Goal: Task Accomplishment & Management: Manage account settings

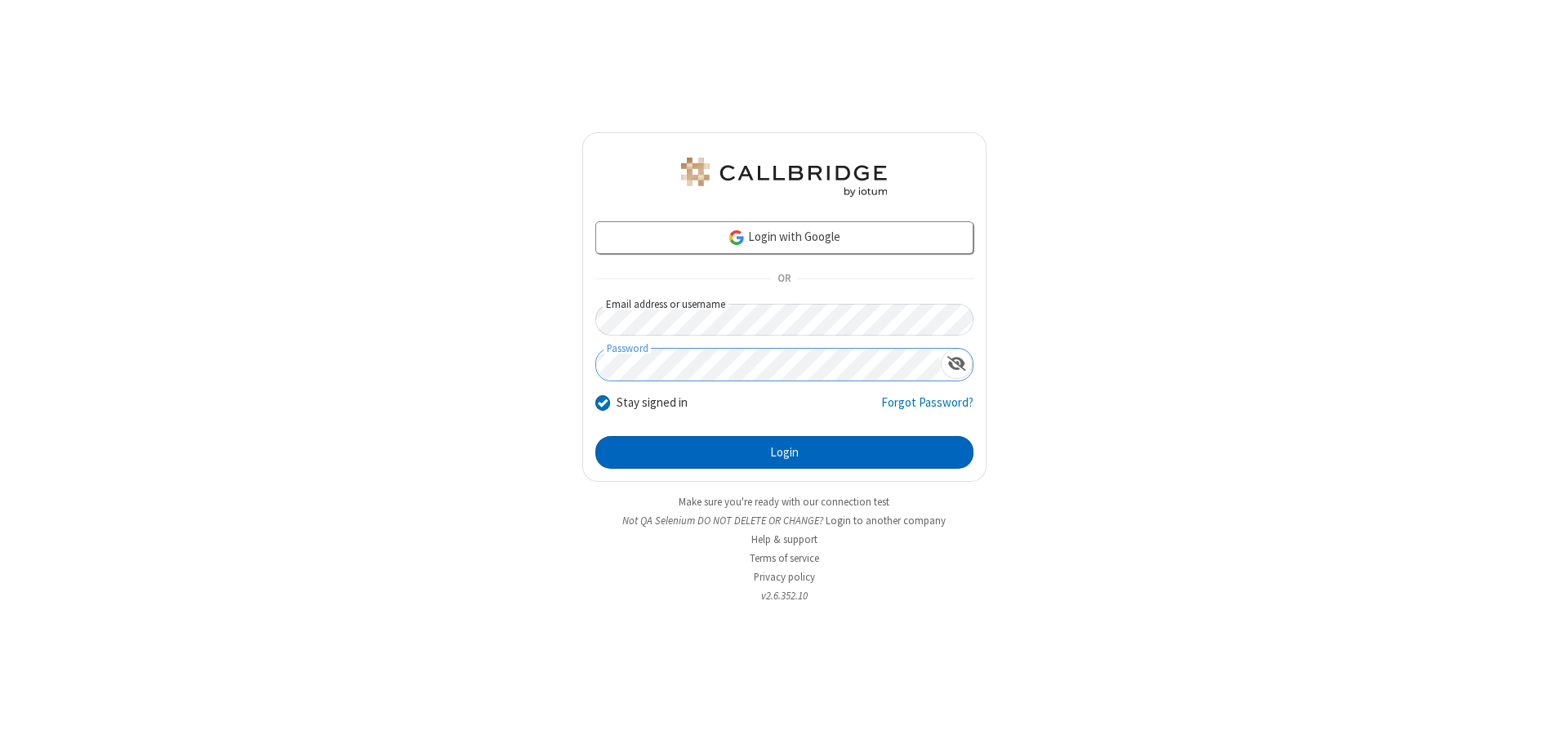
click at [784, 452] on button "Login" at bounding box center [784, 452] width 378 height 33
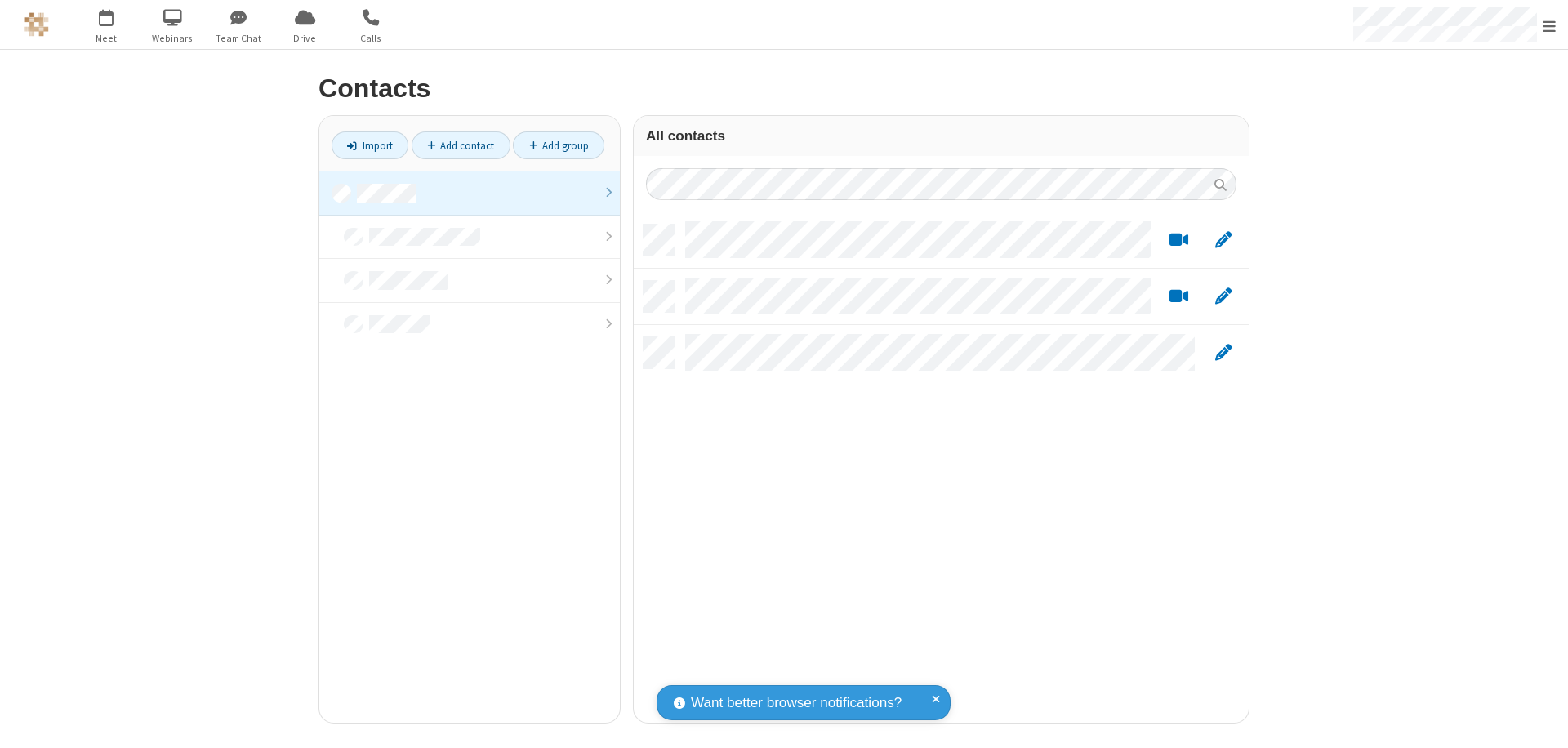
click at [469, 193] on link at bounding box center [469, 193] width 301 height 44
click at [461, 145] on link "Add contact" at bounding box center [461, 144] width 99 height 28
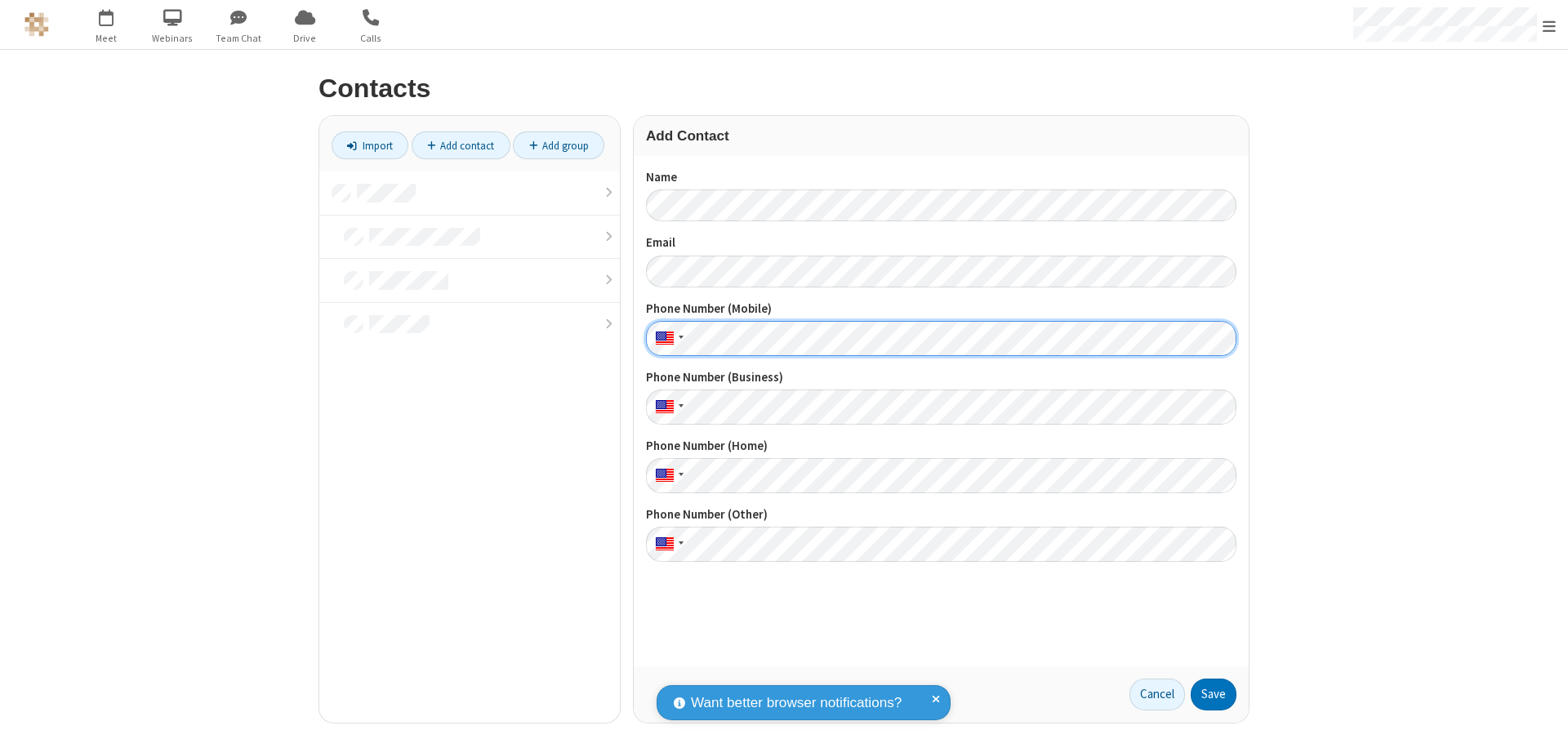
click at [1214, 694] on button "Save" at bounding box center [1213, 695] width 46 height 33
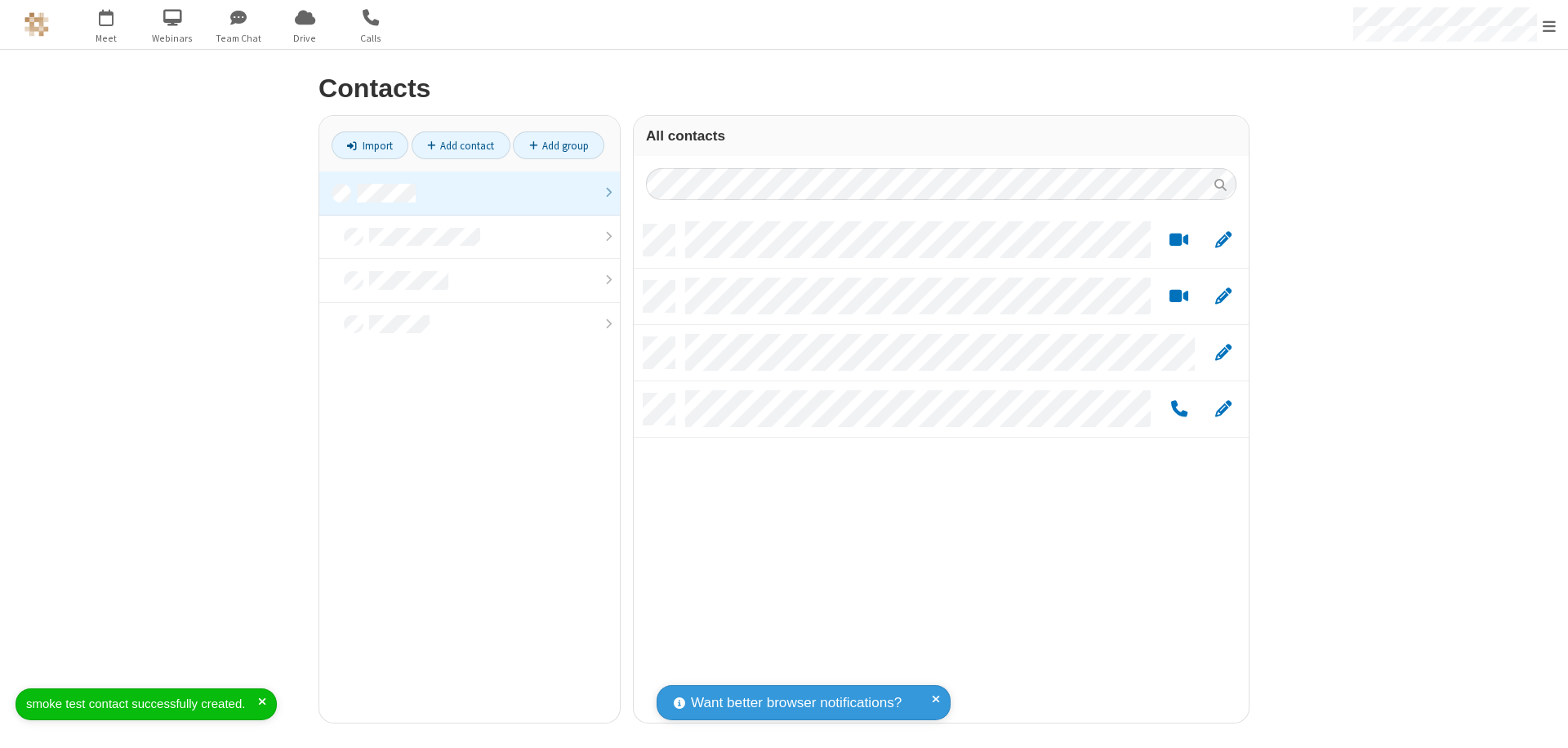
scroll to position [498, 603]
